Goal: Task Accomplishment & Management: Manage account settings

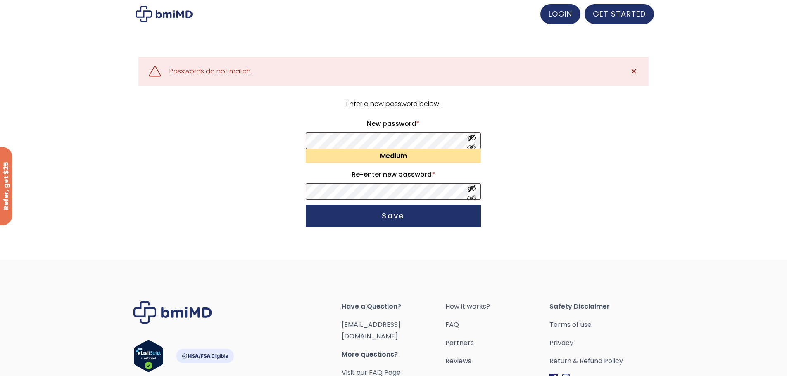
click at [538, 162] on form "Enter a new password below. New password * Required Medium Re-enter new passwor…" at bounding box center [393, 164] width 510 height 133
click at [594, 212] on form "Enter a new password below. New password * Required Medium Re-enter new passwor…" at bounding box center [393, 164] width 510 height 133
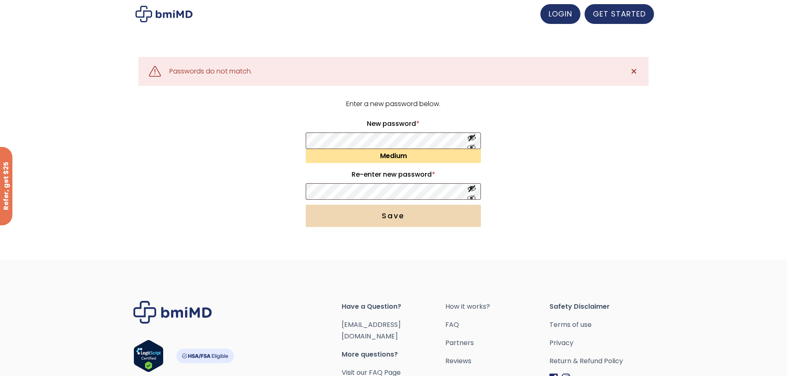
click at [457, 212] on button "Save" at bounding box center [393, 216] width 175 height 22
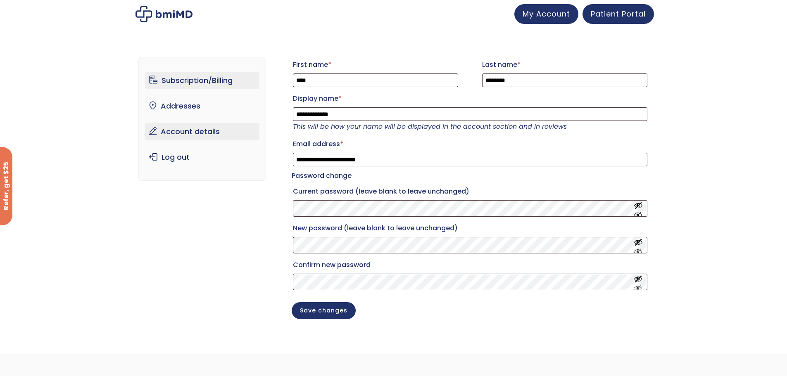
click at [204, 83] on link "Subscription/Billing" at bounding box center [202, 80] width 114 height 17
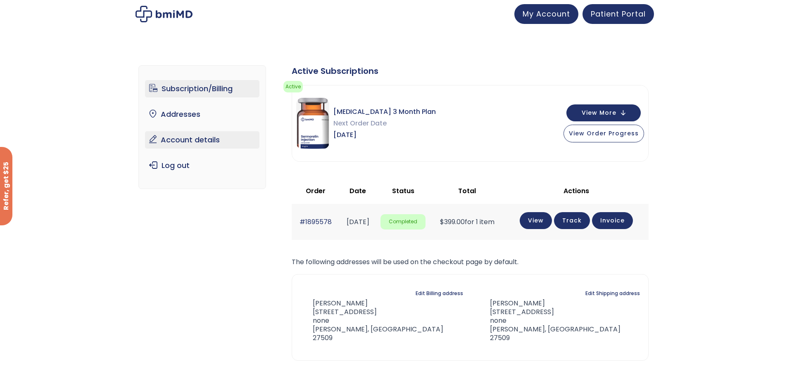
click at [212, 140] on link "Account details" at bounding box center [202, 139] width 114 height 17
